Goal: Task Accomplishment & Management: Manage account settings

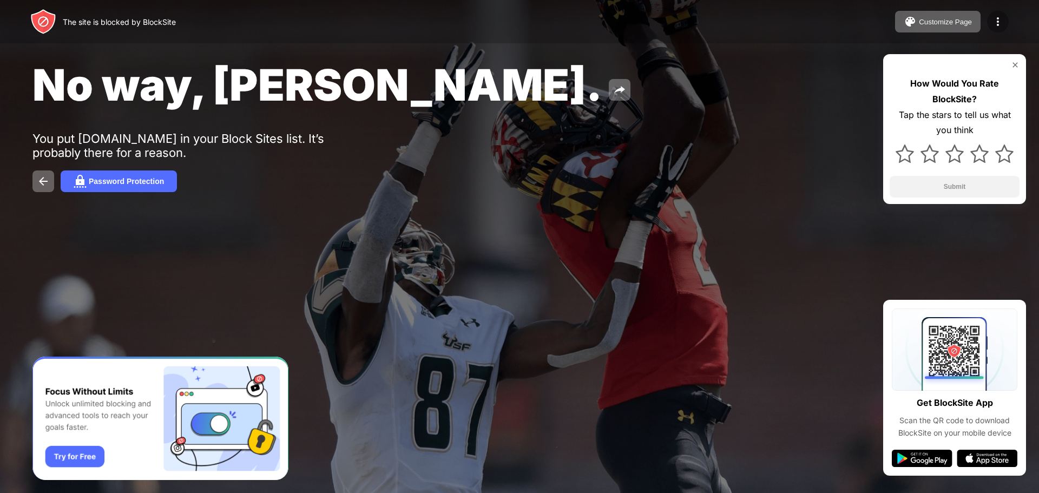
click at [998, 18] on img at bounding box center [997, 21] width 13 height 13
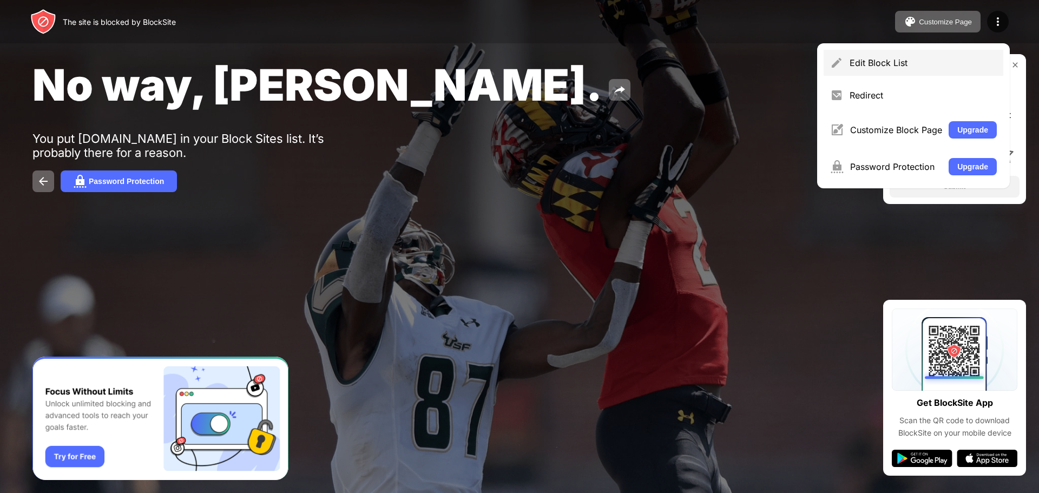
click at [887, 59] on div "Edit Block List" at bounding box center [923, 62] width 147 height 11
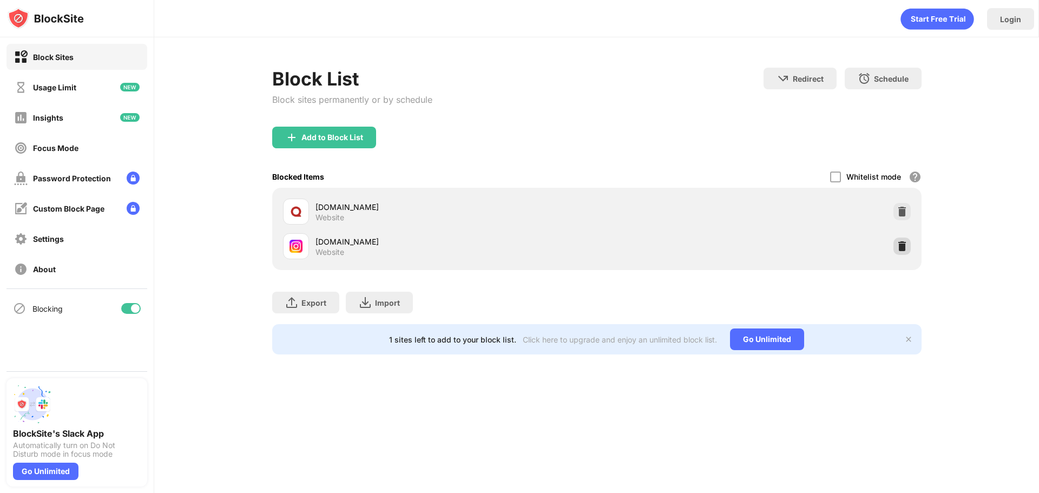
click at [900, 245] on img at bounding box center [902, 246] width 11 height 11
